Goal: Transaction & Acquisition: Purchase product/service

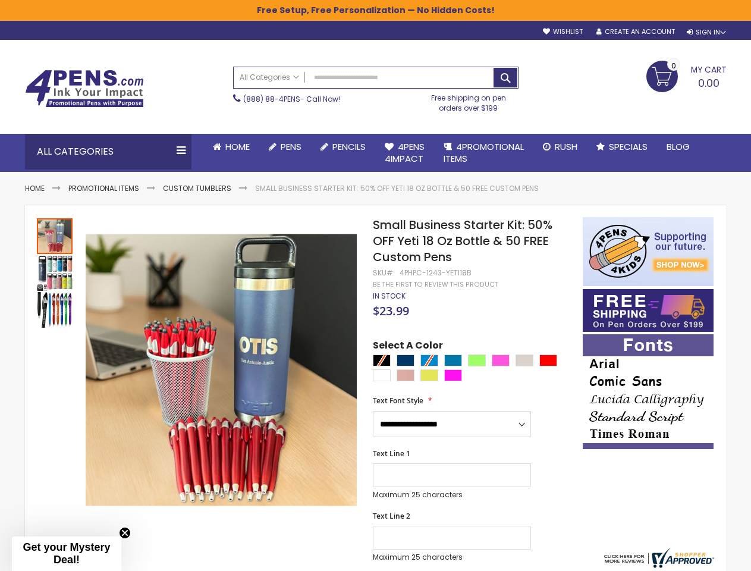
click at [705, 32] on div "Sign In" at bounding box center [706, 32] width 39 height 9
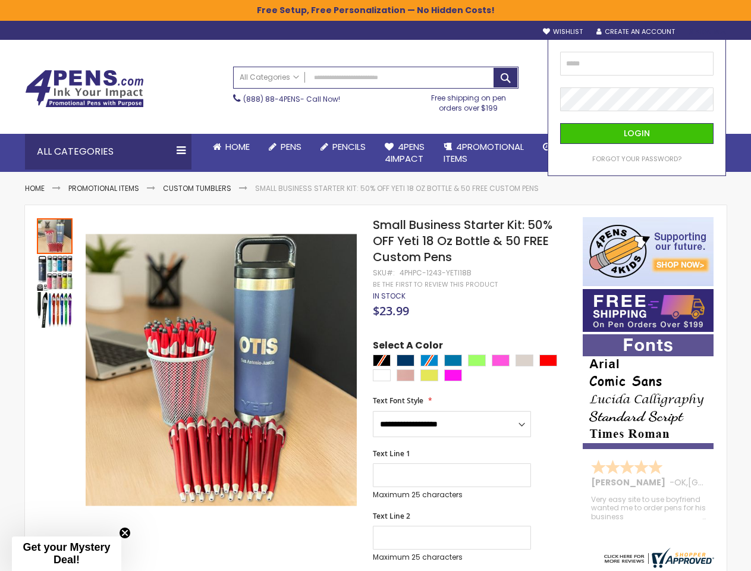
click at [303, 118] on div "Search All Categories All Categories Pens Plastic Pens Metal Pens Grip Pens Las…" at bounding box center [376, 90] width 286 height 58
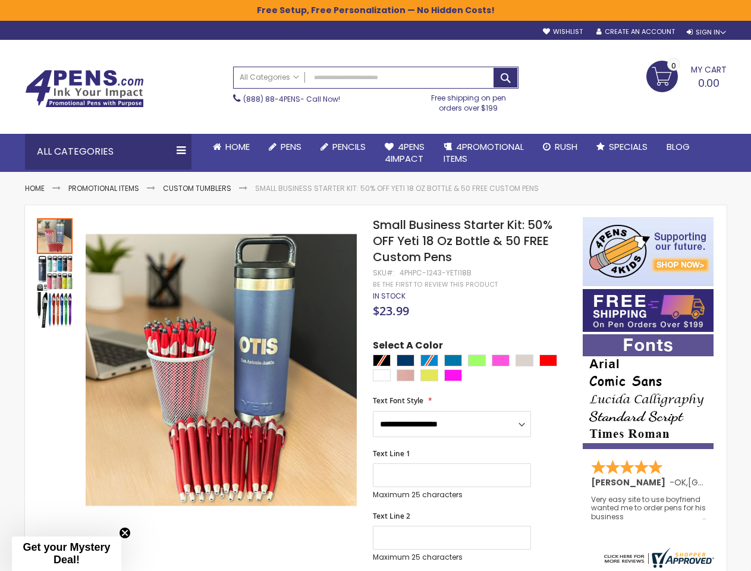
click at [306, 133] on div "Toggle Nav Search All Categories All Categories Pens Plastic Pens Metal Pens Gr…" at bounding box center [376, 86] width 714 height 93
click at [108, 152] on div "All Categories" at bounding box center [108, 152] width 167 height 36
click at [0, 0] on icon at bounding box center [0, 0] width 0 height 0
click at [0, 0] on link "Promotional Items by Industry" at bounding box center [0, 0] width 0 height 0
click at [472, 455] on div "Text Line 1 Maximum 25 characters (25 remaining)" at bounding box center [471, 474] width 197 height 51
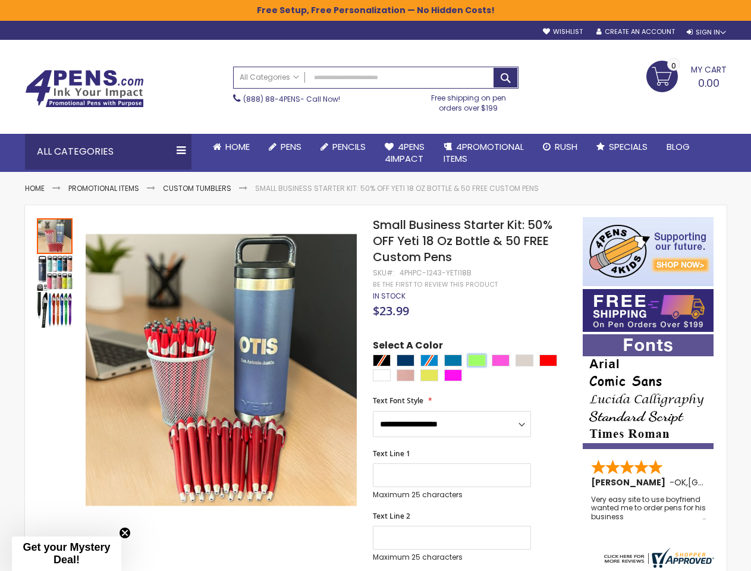
click at [472, 362] on div "Green Light" at bounding box center [477, 361] width 18 height 12
click at [649, 500] on div "Very easy site to use boyfriend wanted me to order pens for his business" at bounding box center [648, 509] width 115 height 26
click at [67, 554] on span "Get your Mystery Deal!" at bounding box center [66, 553] width 87 height 24
